Goal: Information Seeking & Learning: Find specific page/section

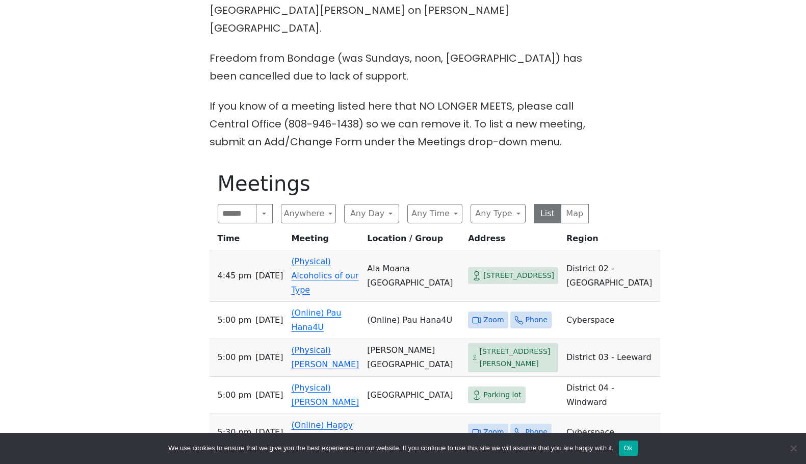
scroll to position [357, 0]
click at [348, 203] on button "Any Day" at bounding box center [371, 212] width 55 height 19
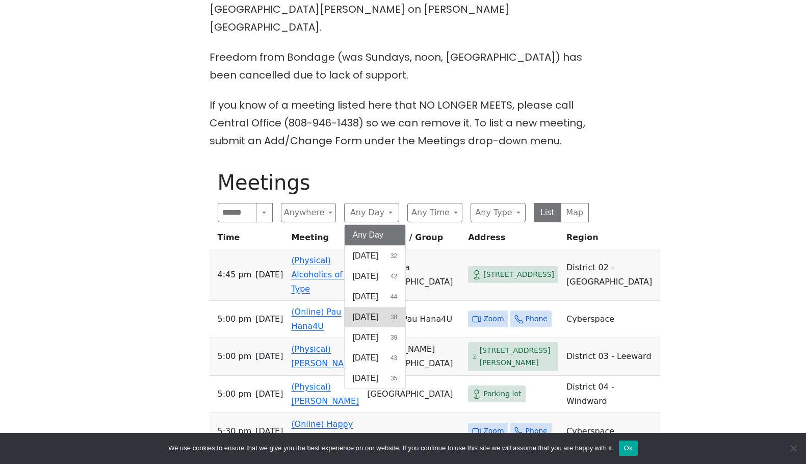
click at [378, 311] on span "Wednesday" at bounding box center [365, 317] width 25 height 12
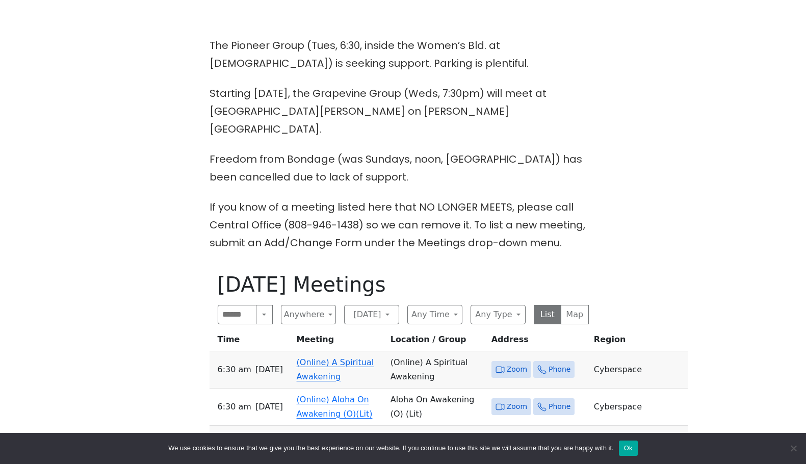
scroll to position [357, 0]
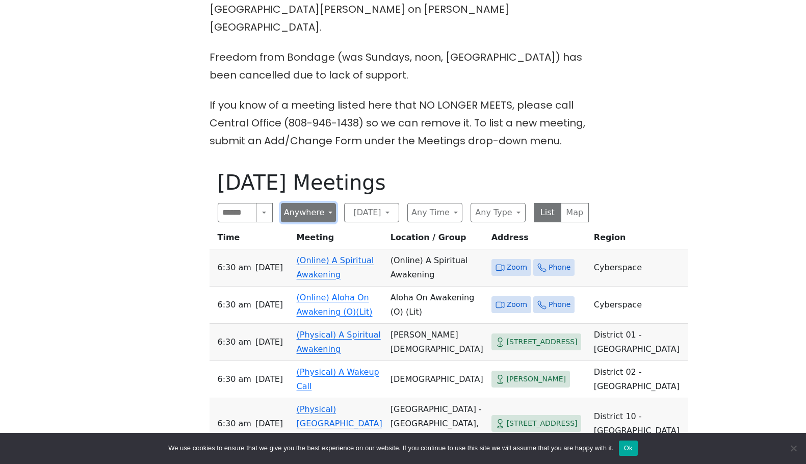
click at [319, 203] on button "Anywhere" at bounding box center [308, 212] width 55 height 19
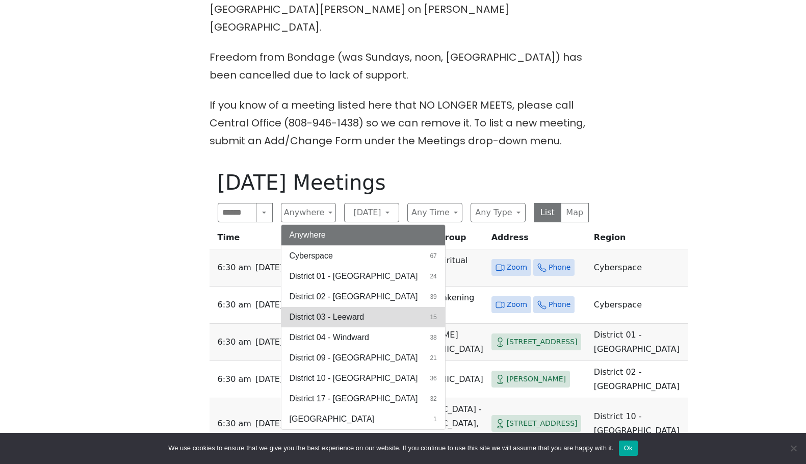
click at [364, 311] on span "District 03 - Leeward" at bounding box center [326, 317] width 75 height 12
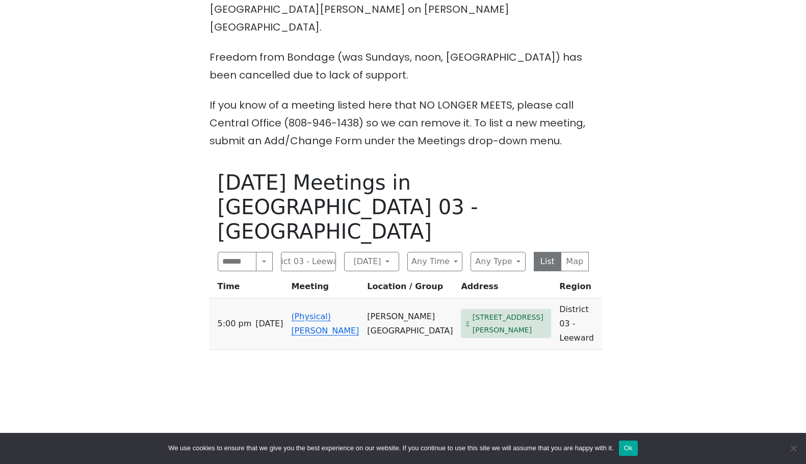
click at [477, 334] on div "Wednesday Meetings in District 03 - Leeward Search Near Location Near Me Distri…" at bounding box center [402, 394] width 387 height 464
click at [323, 252] on button "District 03 - Leeward" at bounding box center [308, 261] width 55 height 19
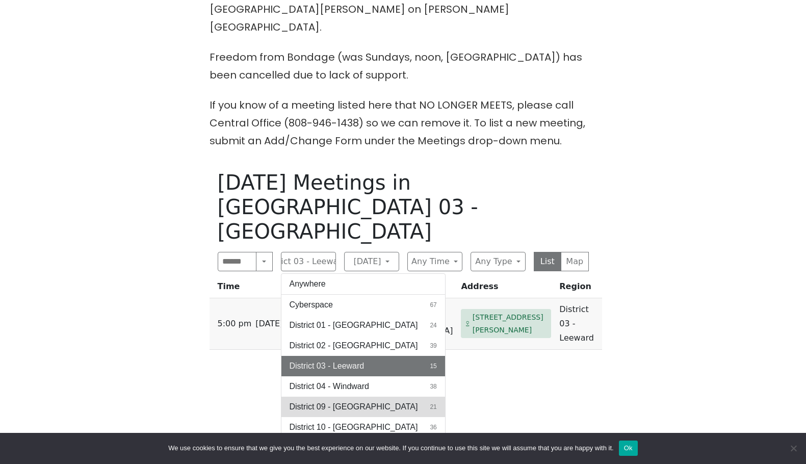
click at [393, 396] on button "District 09 - Central North Shore 21" at bounding box center [363, 406] width 164 height 20
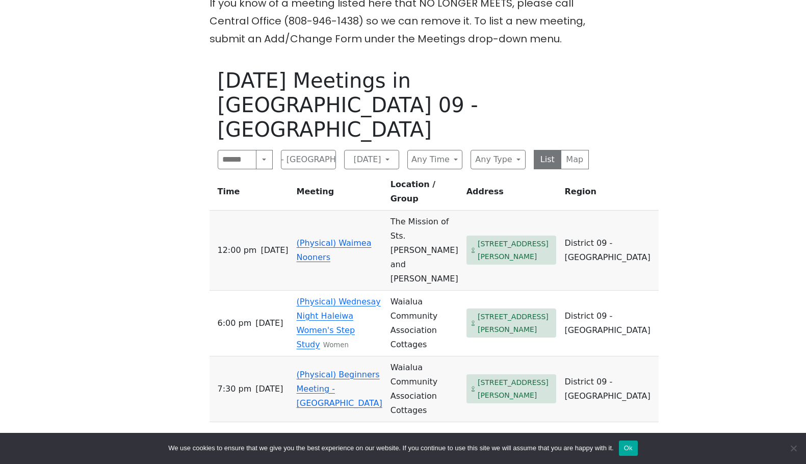
scroll to position [408, 0]
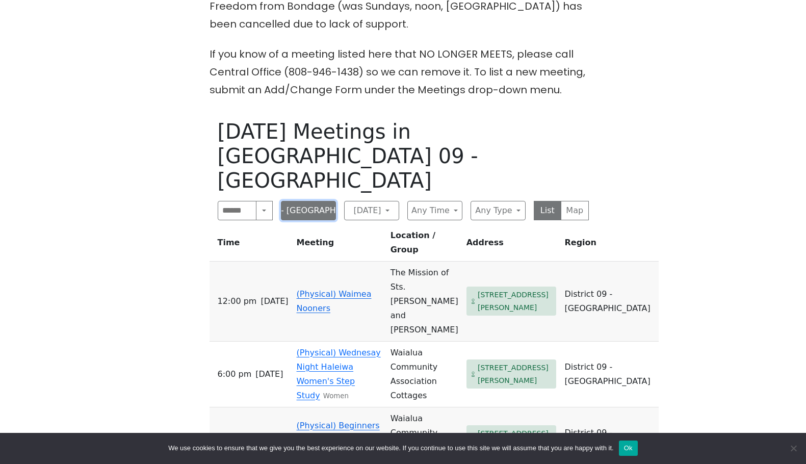
click at [330, 201] on button "District 09 - Central North Shore" at bounding box center [308, 210] width 55 height 19
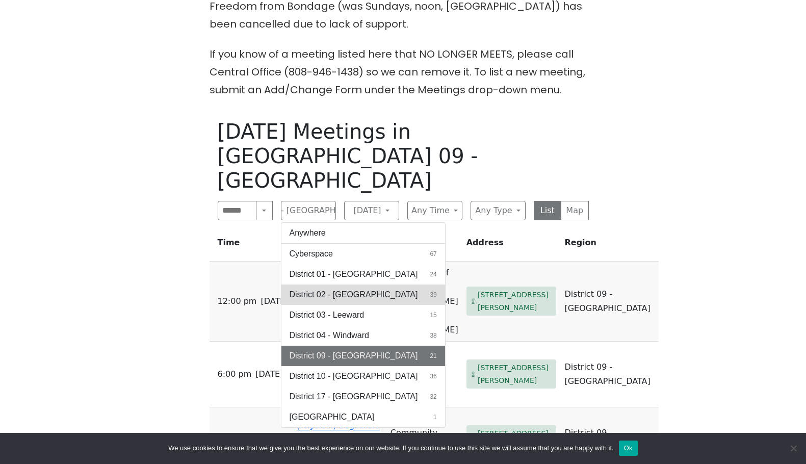
click at [384, 284] on button "District 02 - Honolulu 39" at bounding box center [363, 294] width 164 height 20
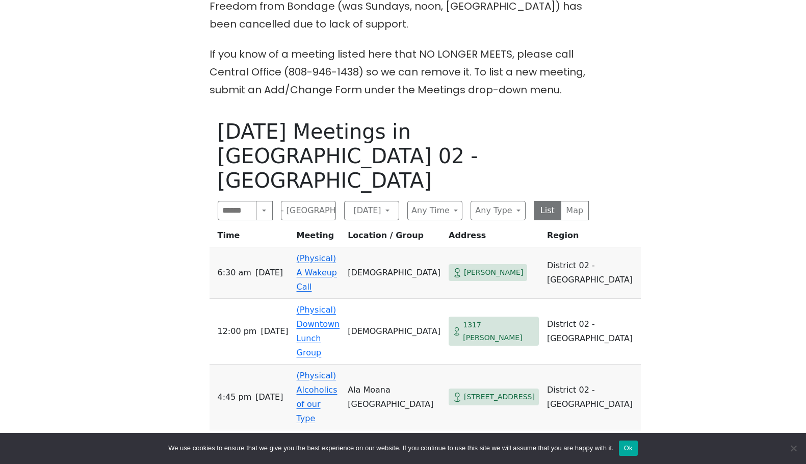
click at [369, 371] on div "Wednesday Meetings in District 02 - Honolulu Search Near Location Near Me Distr…" at bounding box center [402, 343] width 387 height 464
click at [296, 201] on button "District 02 - Honolulu" at bounding box center [308, 210] width 55 height 19
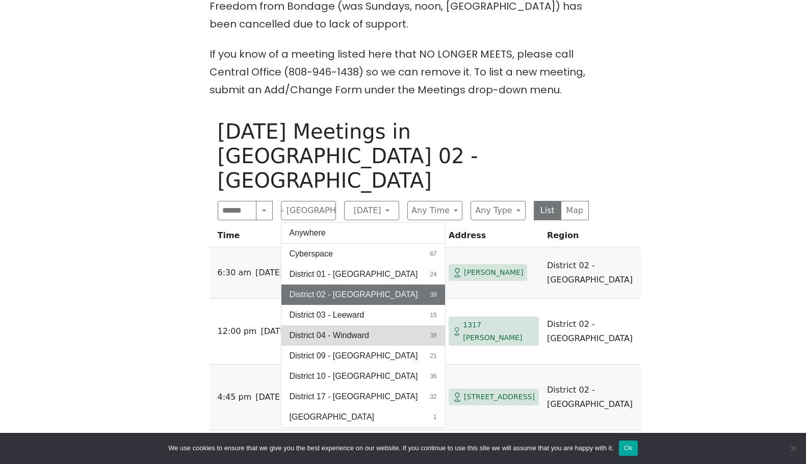
click at [388, 325] on button "District 04 - Windward 38" at bounding box center [363, 335] width 164 height 20
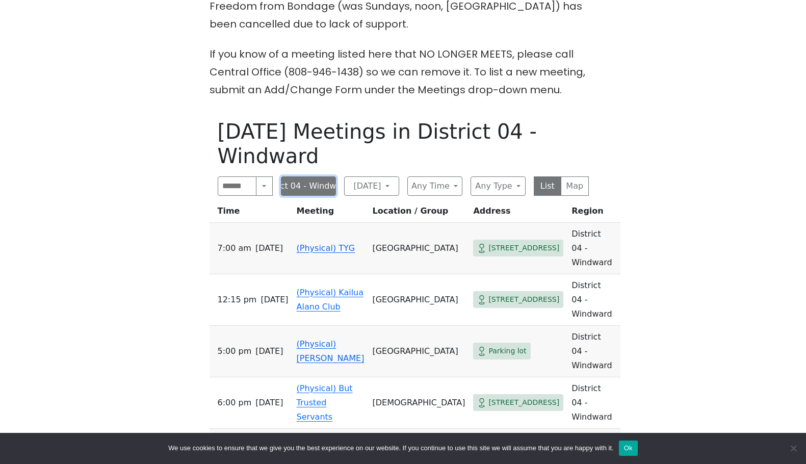
click at [311, 176] on button "District 04 - Windward" at bounding box center [308, 185] width 55 height 19
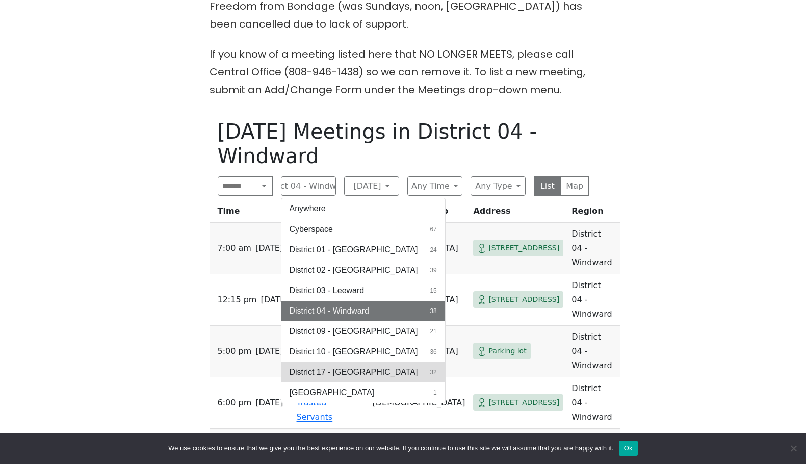
click at [369, 362] on button "District 17 - Waianae 32" at bounding box center [363, 372] width 164 height 20
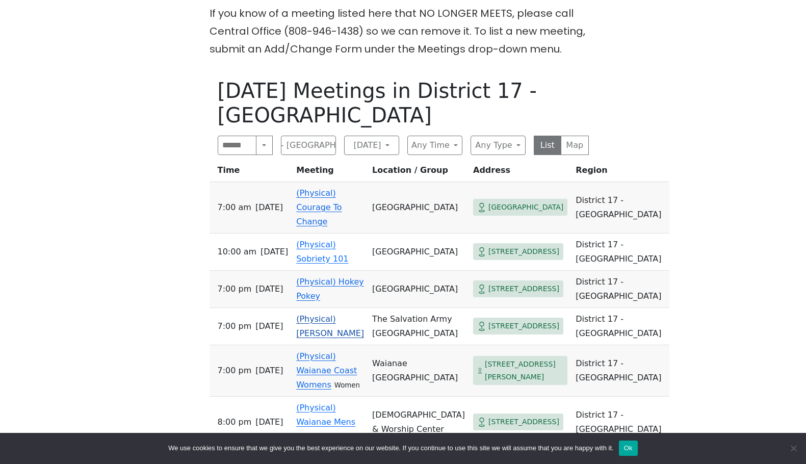
scroll to position [510, 0]
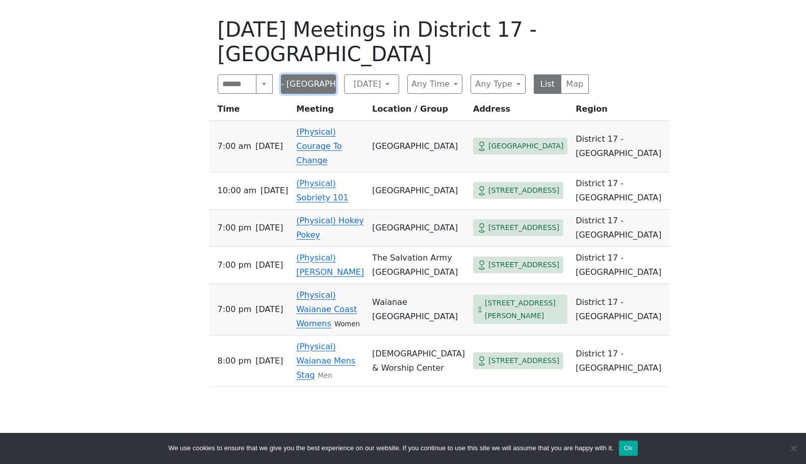
click at [309, 74] on button "District 17 - Waianae" at bounding box center [308, 83] width 55 height 19
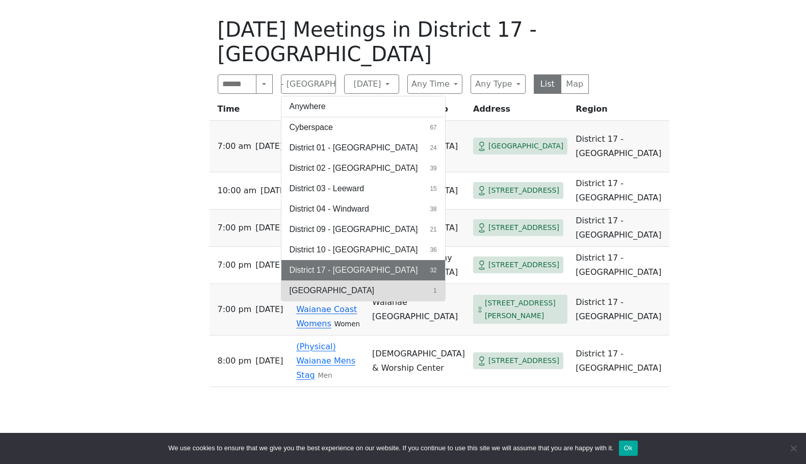
click at [370, 280] on button "Honolulu 1" at bounding box center [363, 290] width 164 height 20
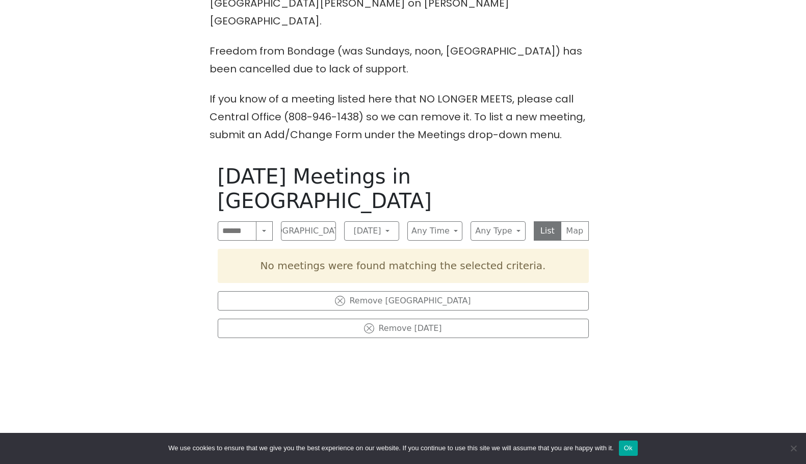
scroll to position [306, 0]
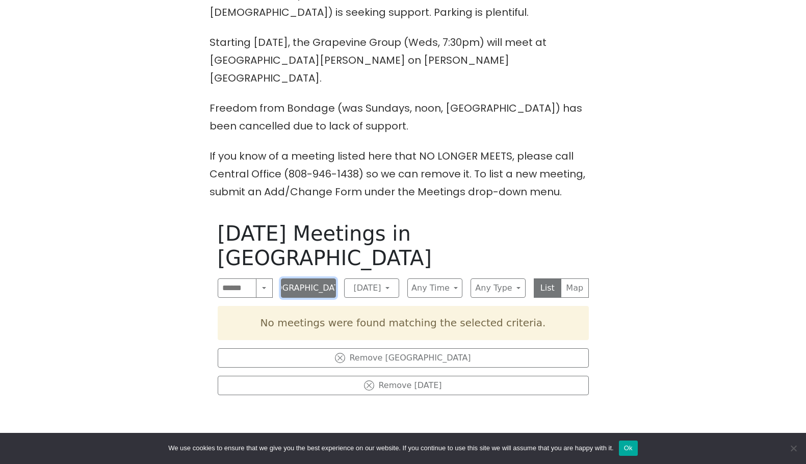
click at [317, 278] on button "Honolulu" at bounding box center [308, 287] width 55 height 19
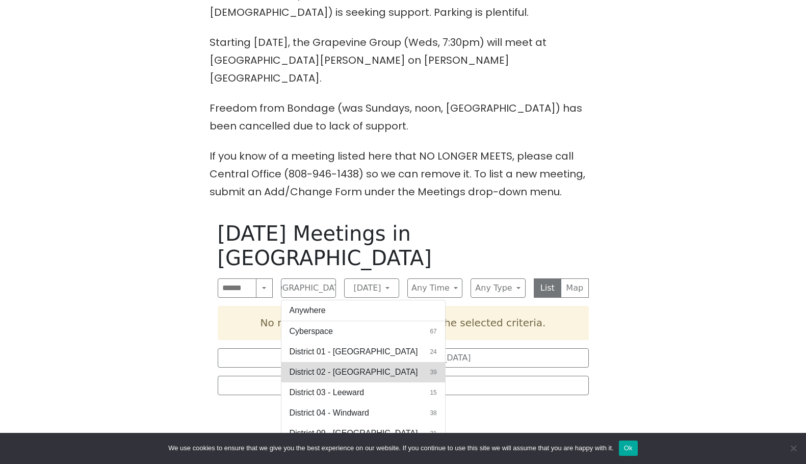
click at [361, 366] on span "District 02 - Honolulu" at bounding box center [353, 372] width 128 height 12
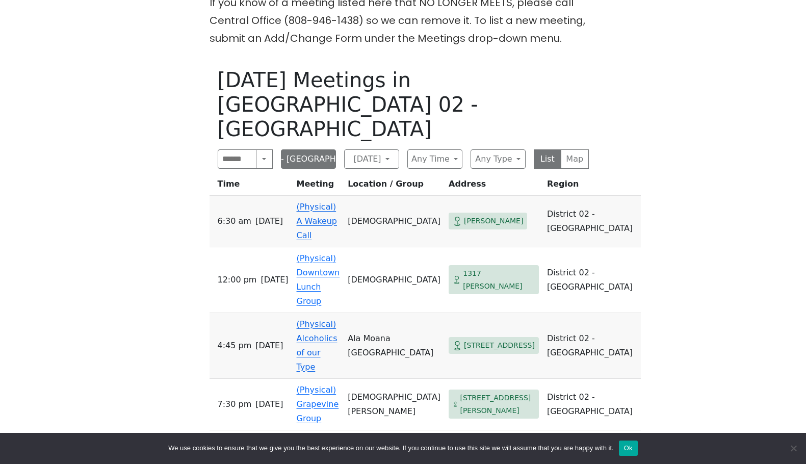
scroll to position [459, 0]
click at [319, 150] on button "District 02 - Honolulu" at bounding box center [308, 159] width 55 height 19
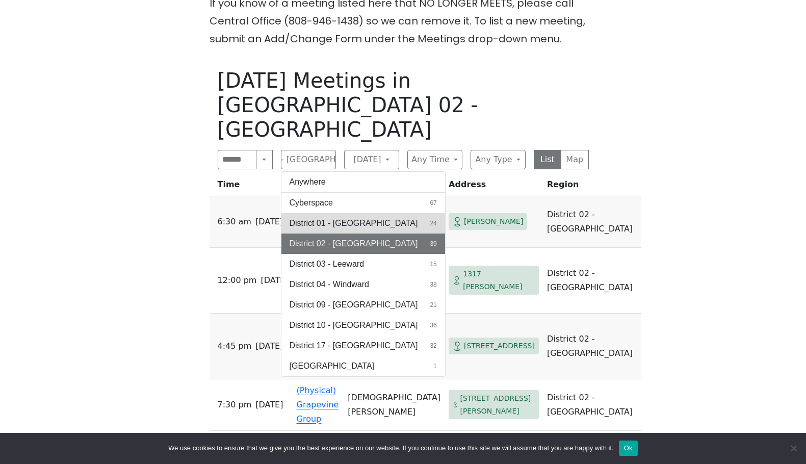
click at [360, 217] on span "District 01 - Diamond Head" at bounding box center [353, 223] width 128 height 12
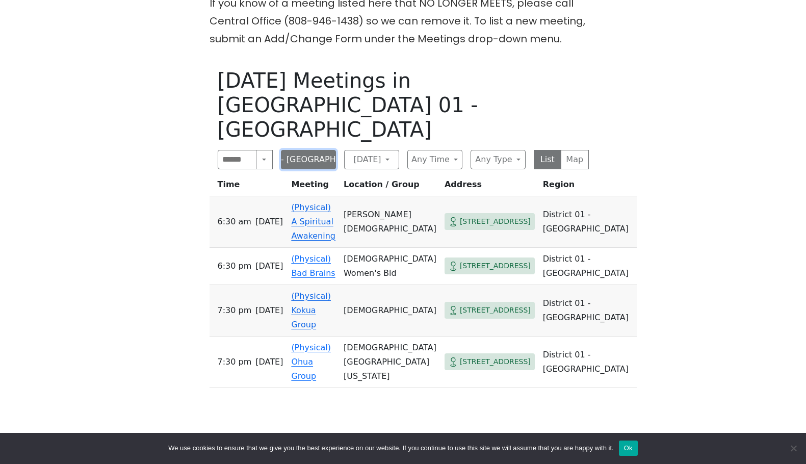
click at [315, 150] on button "District 01 - Diamond Head" at bounding box center [308, 159] width 55 height 19
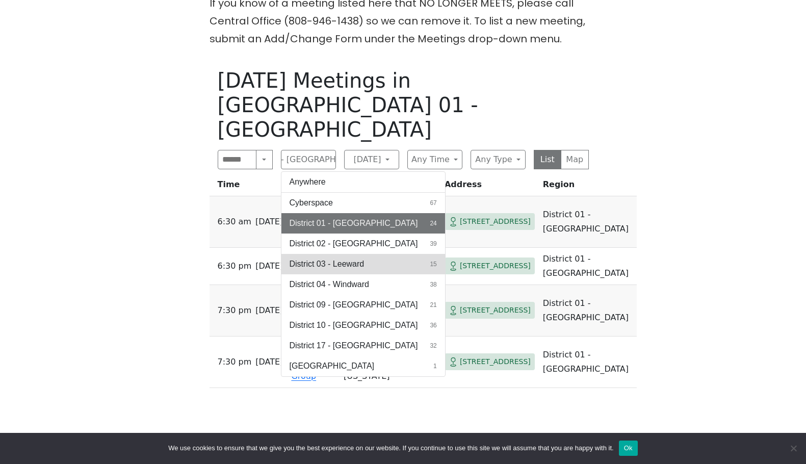
click at [344, 258] on span "District 03 - Leeward" at bounding box center [326, 264] width 75 height 12
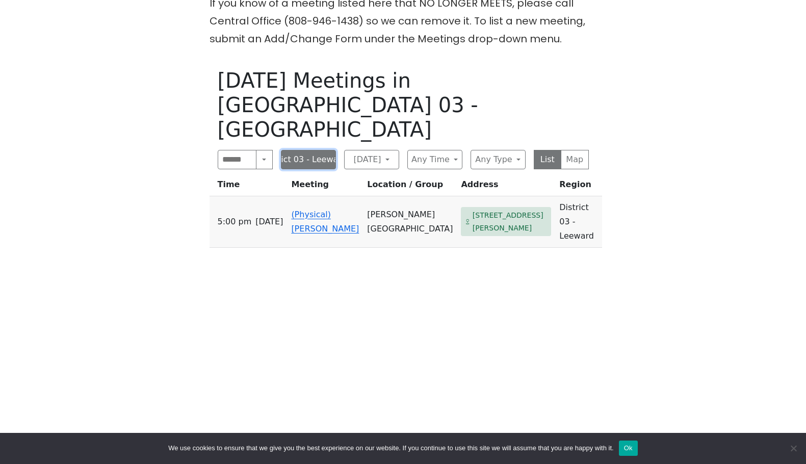
click at [318, 150] on button "District 03 - Leeward" at bounding box center [308, 159] width 55 height 19
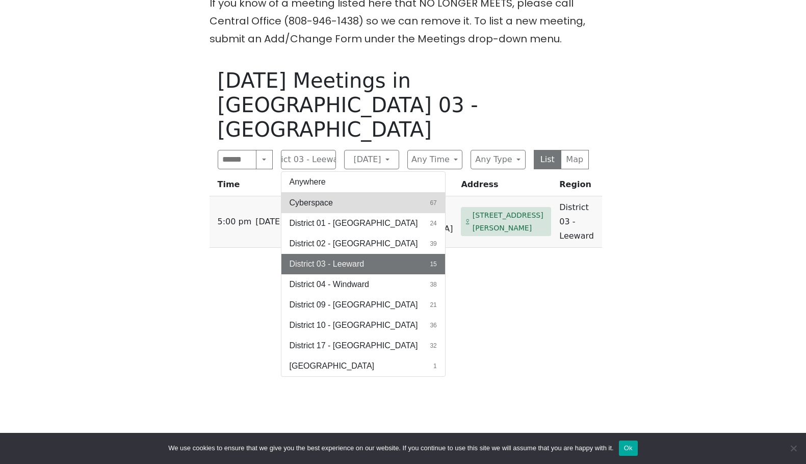
click at [333, 193] on button "Cyberspace 67" at bounding box center [363, 203] width 164 height 20
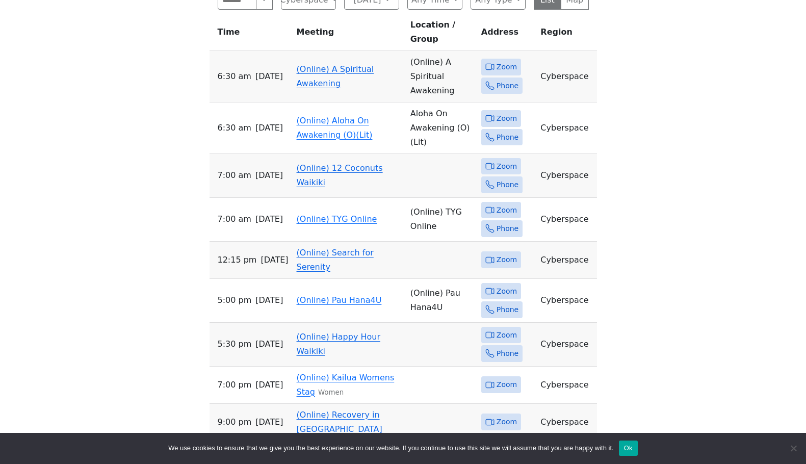
scroll to position [611, 0]
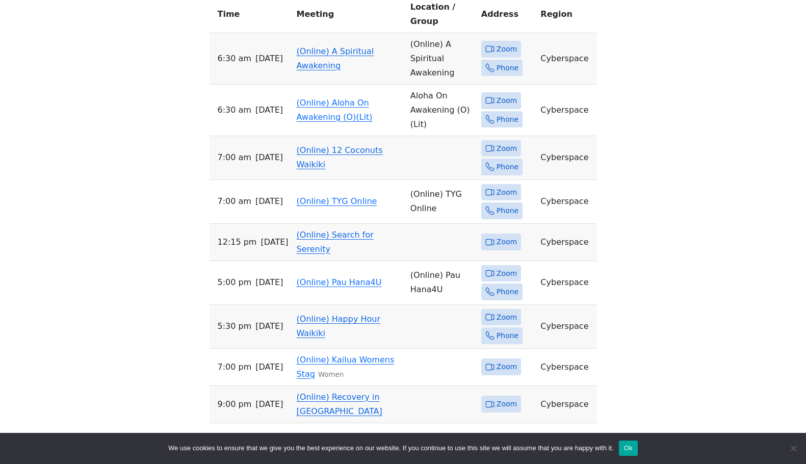
click at [376, 392] on link "(Online) Recovery in Da House" at bounding box center [340, 404] width 86 height 24
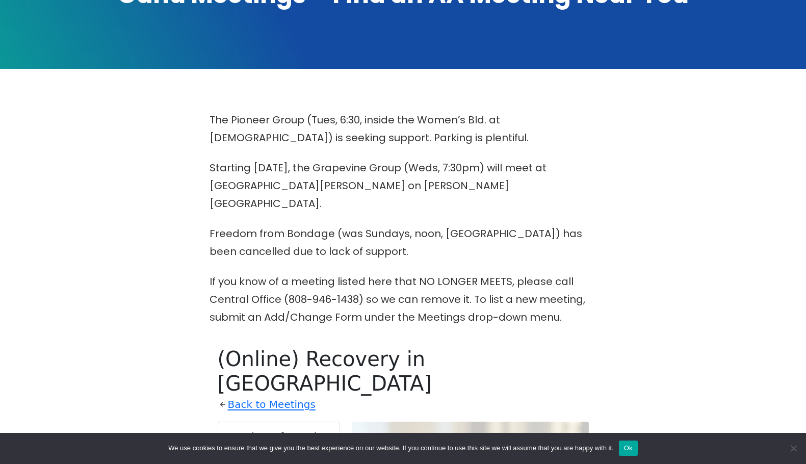
scroll to position [357, 0]
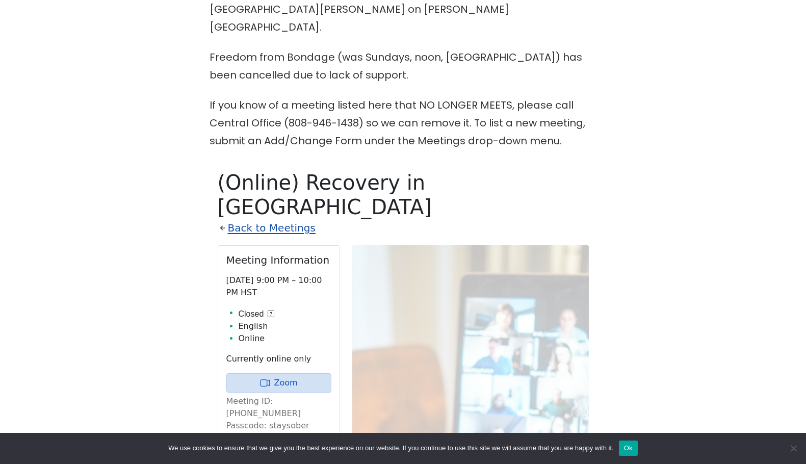
click at [271, 219] on link "Back to Meetings" at bounding box center [272, 228] width 88 height 18
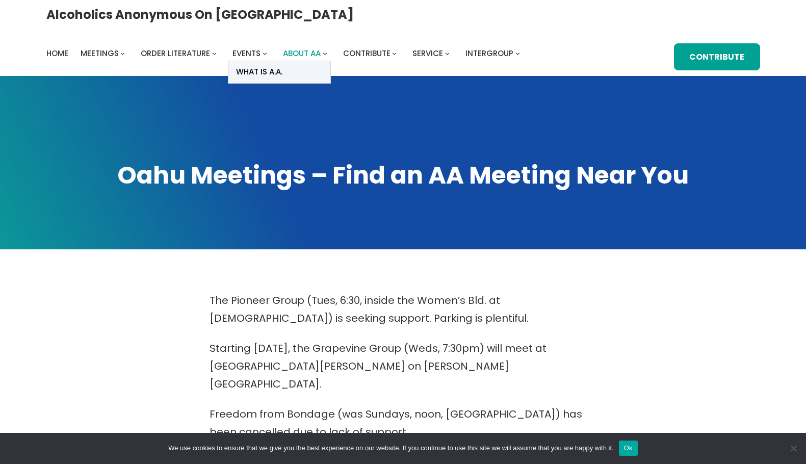
click at [320, 48] on span "About AA" at bounding box center [302, 53] width 38 height 11
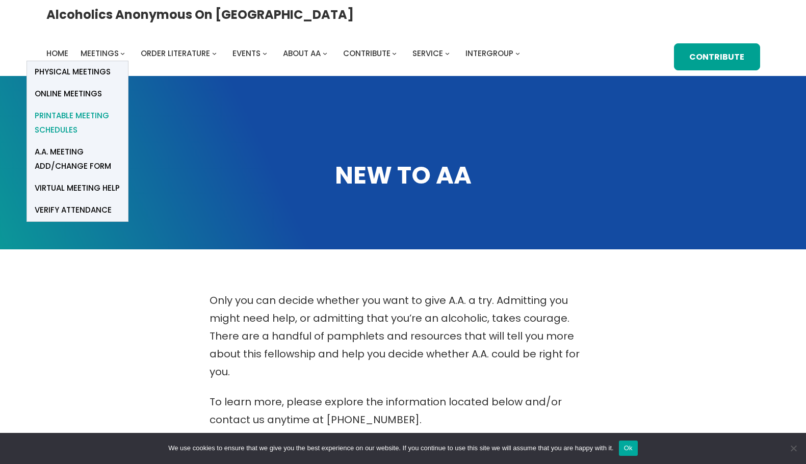
click at [120, 109] on span "Printable Meeting Schedules" at bounding box center [78, 123] width 86 height 29
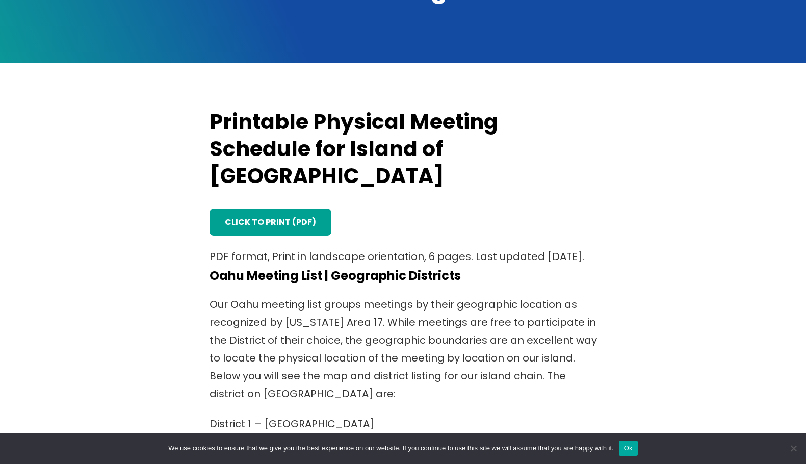
scroll to position [204, 0]
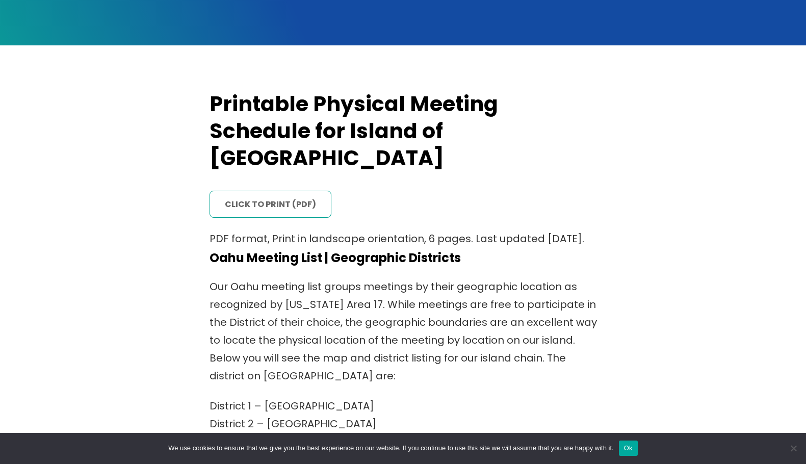
click at [296, 191] on link "click to print (PDF)" at bounding box center [270, 205] width 122 height 28
